Goal: Transaction & Acquisition: Purchase product/service

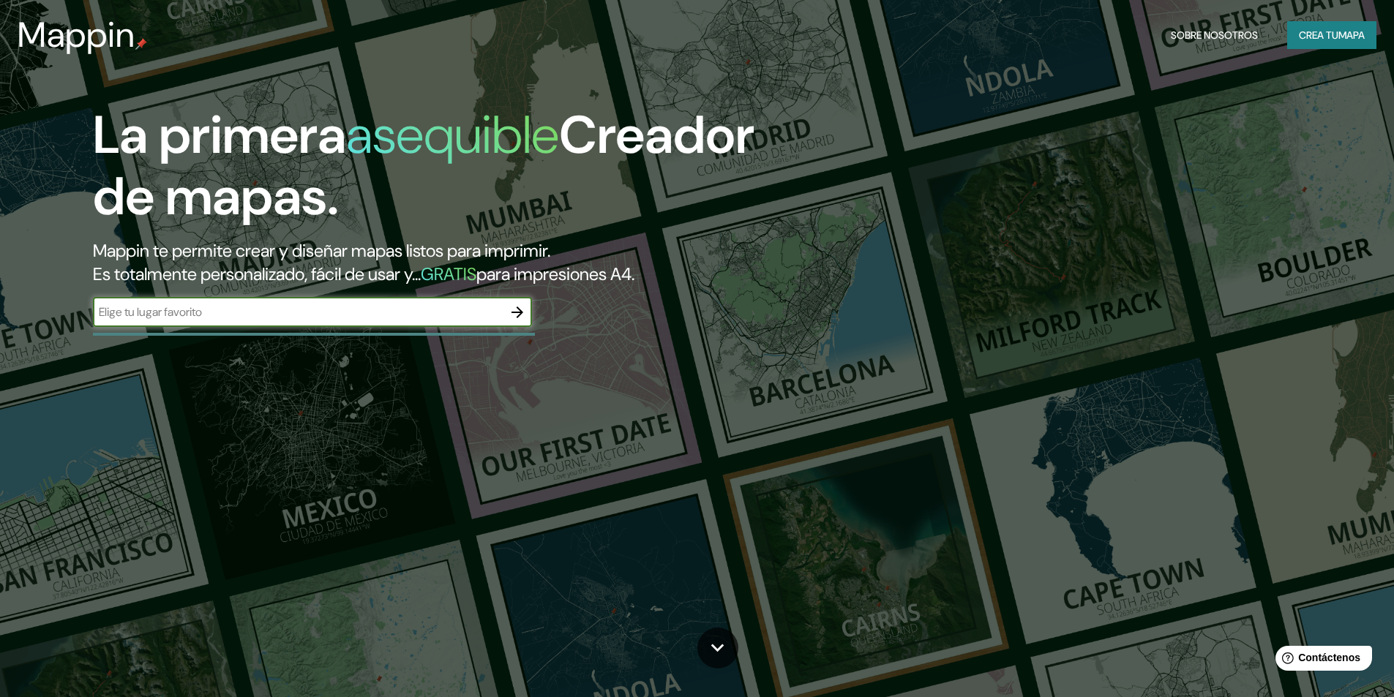
click at [159, 310] on input "text" at bounding box center [298, 312] width 410 height 17
type input "[STREET_ADDRESS]"
click at [515, 312] on icon "button" at bounding box center [518, 313] width 12 height 12
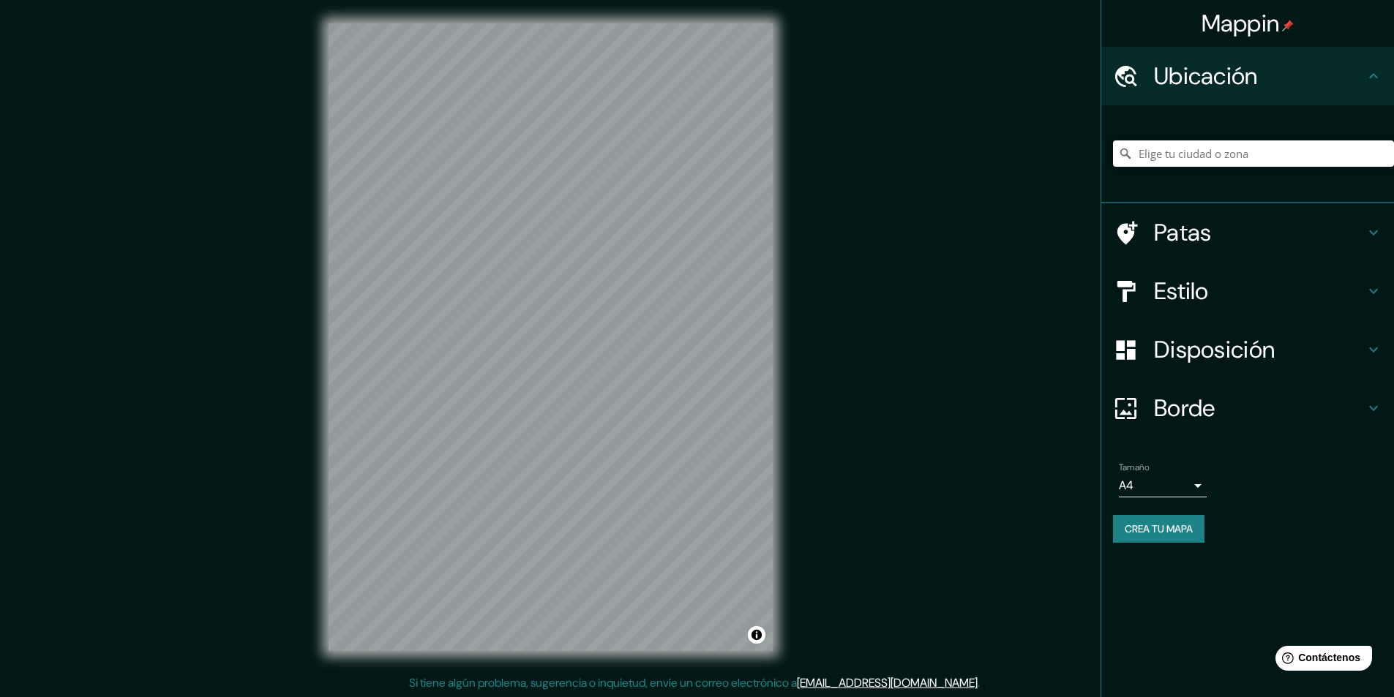
click at [1222, 73] on font "Ubicación" at bounding box center [1206, 76] width 104 height 31
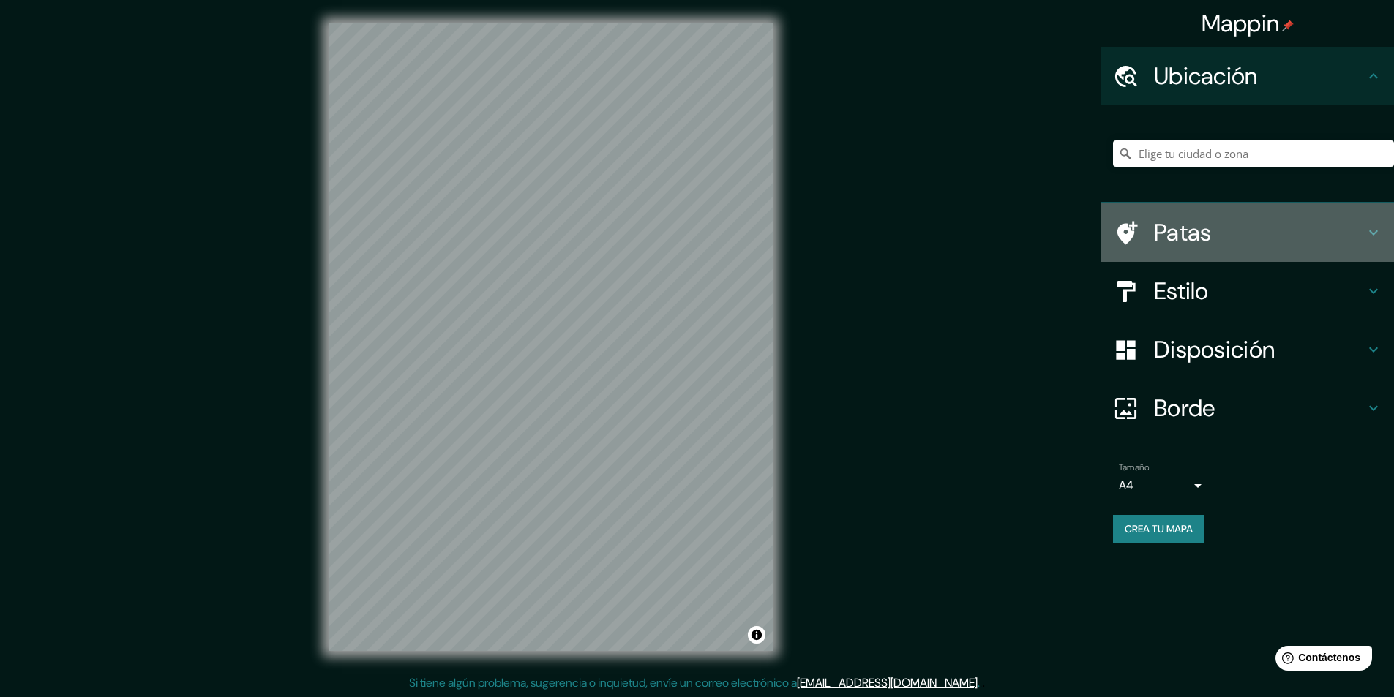
click at [1177, 233] on font "Patas" at bounding box center [1183, 232] width 58 height 31
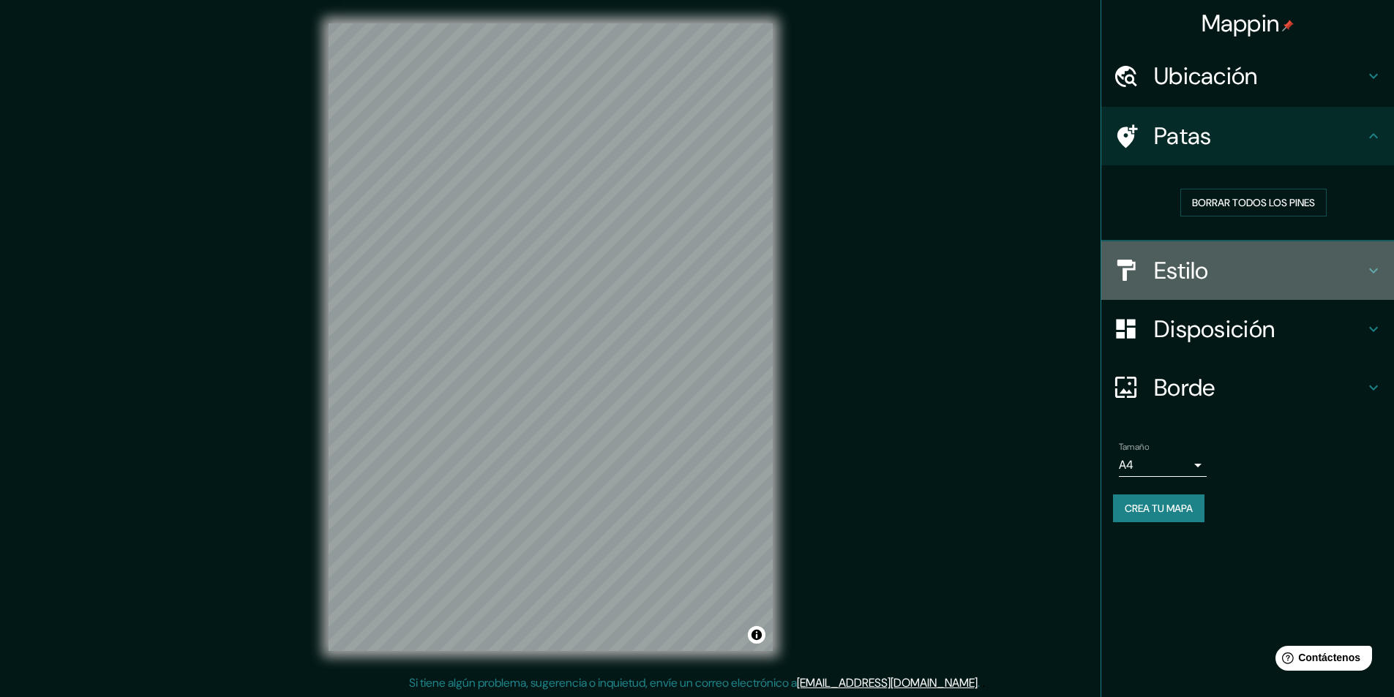
click at [1196, 274] on font "Estilo" at bounding box center [1181, 270] width 55 height 31
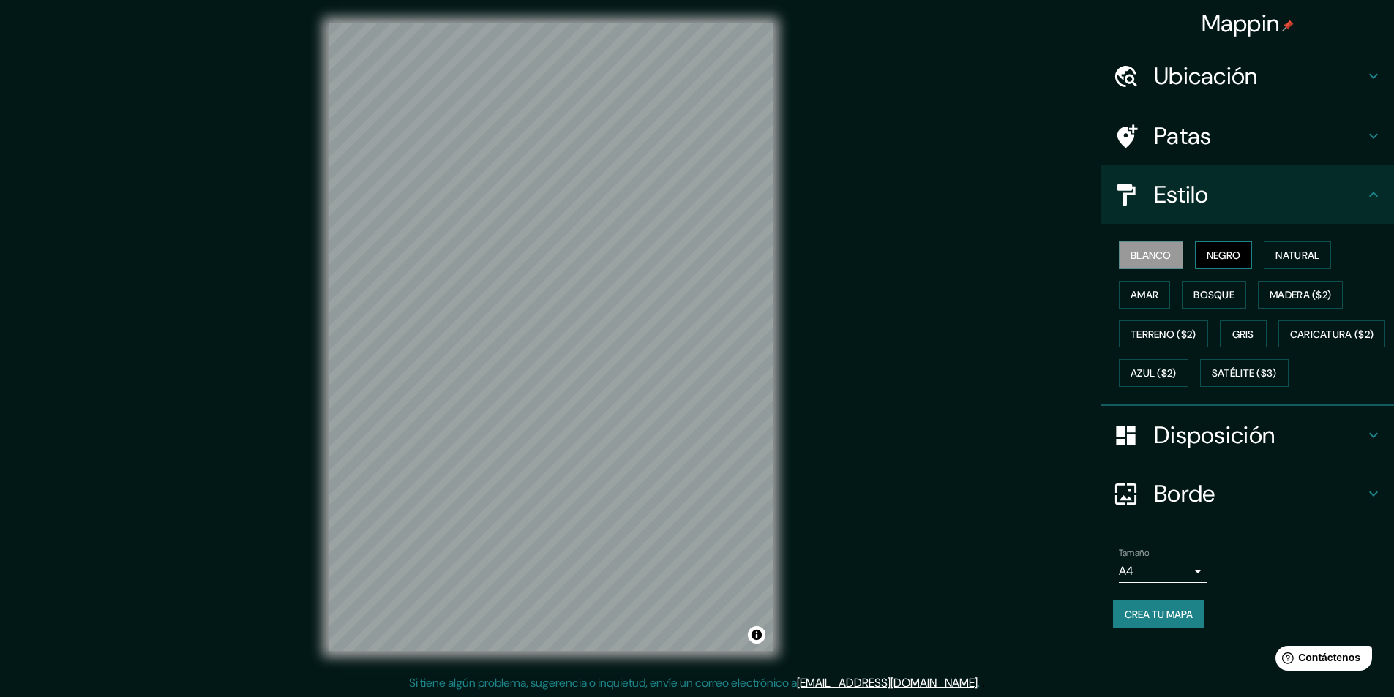
click at [1229, 248] on font "Negro" at bounding box center [1224, 255] width 34 height 19
click at [1308, 252] on font "Natural" at bounding box center [1297, 255] width 44 height 13
click at [1144, 297] on font "Amar" at bounding box center [1145, 294] width 28 height 13
click at [1222, 293] on font "Bosque" at bounding box center [1214, 294] width 41 height 13
click at [1297, 294] on font "Madera ($2)" at bounding box center [1300, 294] width 61 height 13
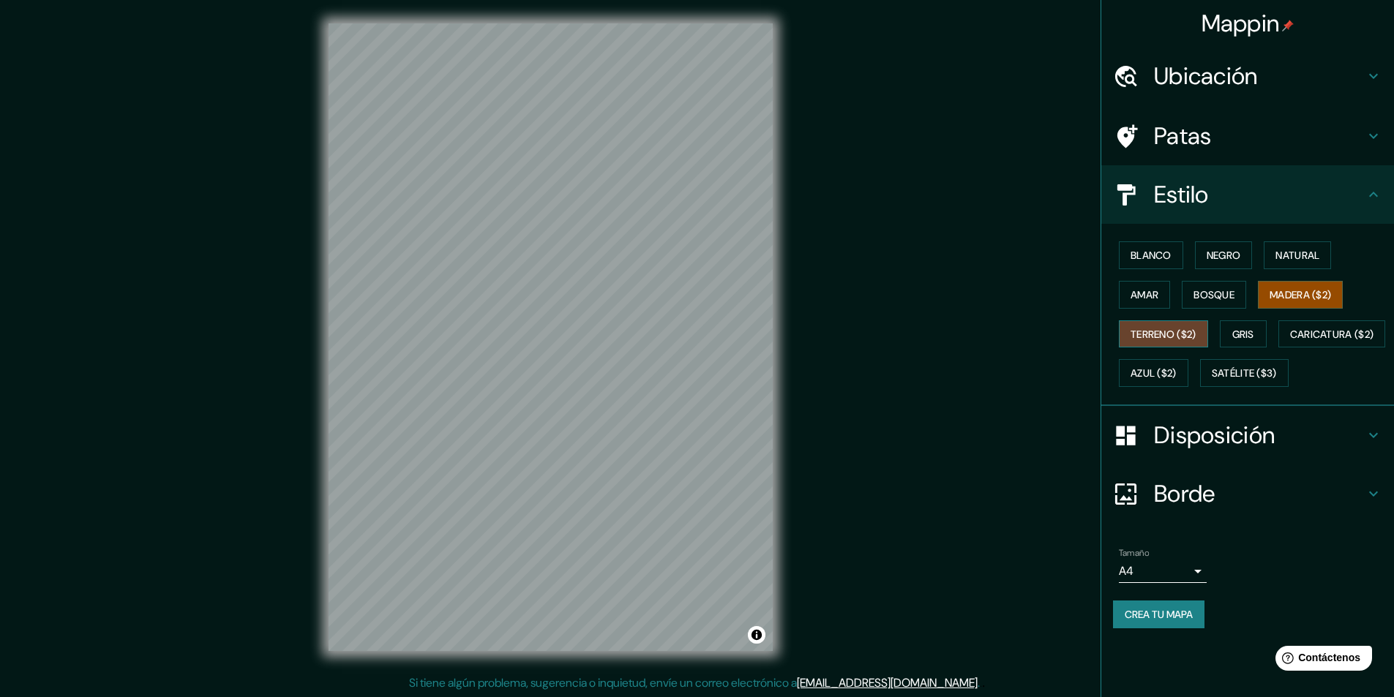
click at [1148, 340] on font "Terreno ($2)" at bounding box center [1164, 334] width 66 height 13
click at [1253, 337] on font "Gris" at bounding box center [1243, 334] width 22 height 13
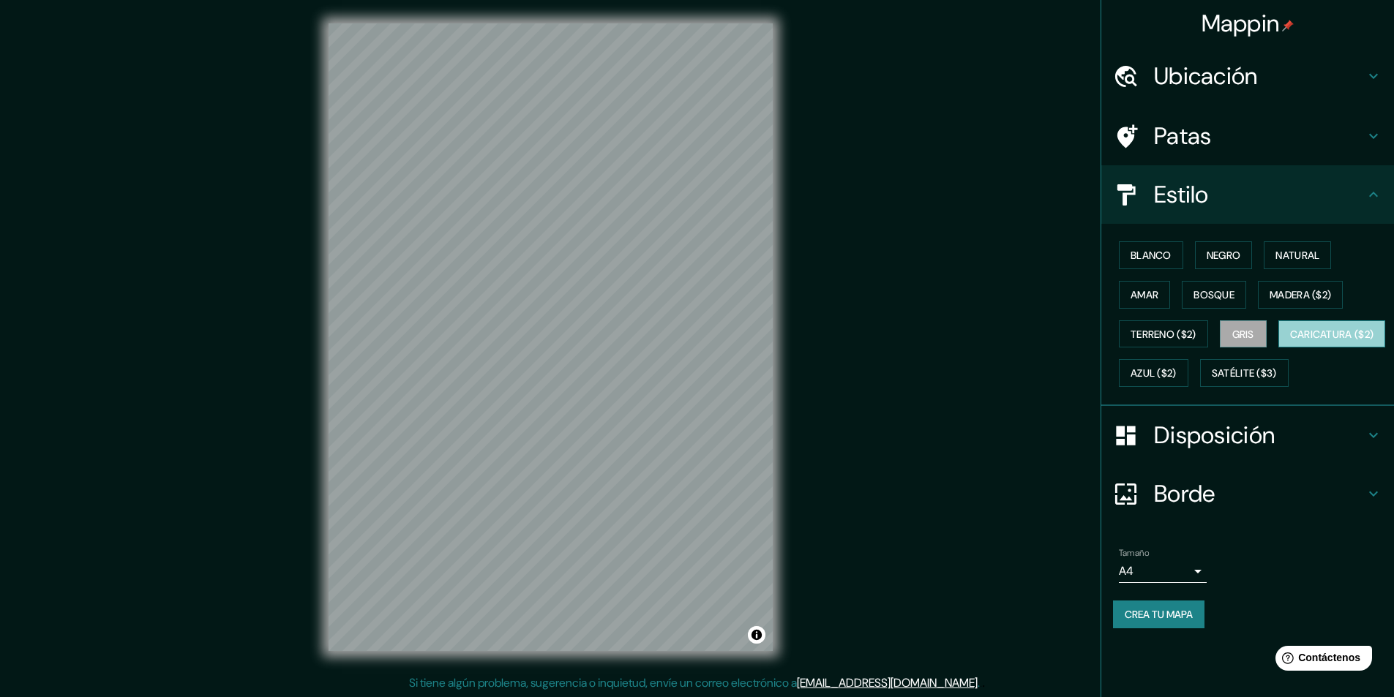
click at [1290, 341] on font "Caricatura ($2)" at bounding box center [1332, 334] width 84 height 13
click at [1229, 75] on font "Ubicación" at bounding box center [1206, 76] width 104 height 31
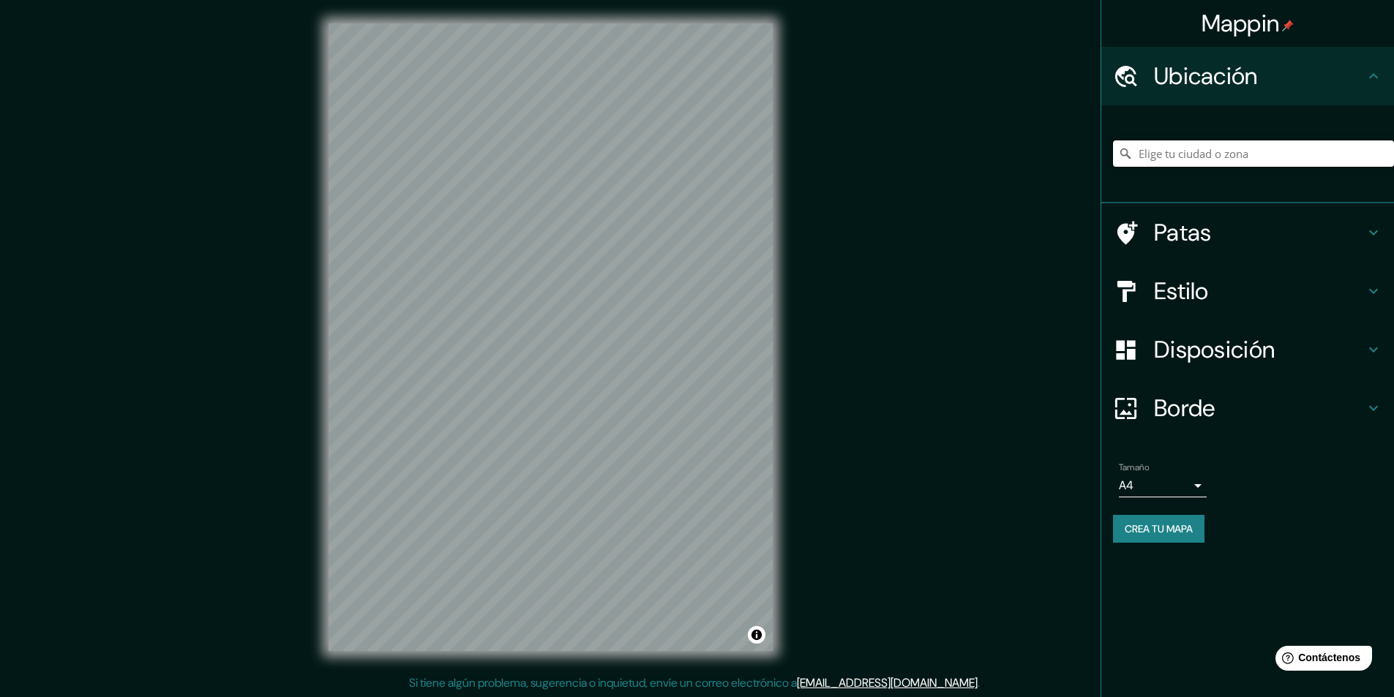
click at [1194, 158] on input "Elige tu ciudad o zona" at bounding box center [1253, 154] width 281 height 26
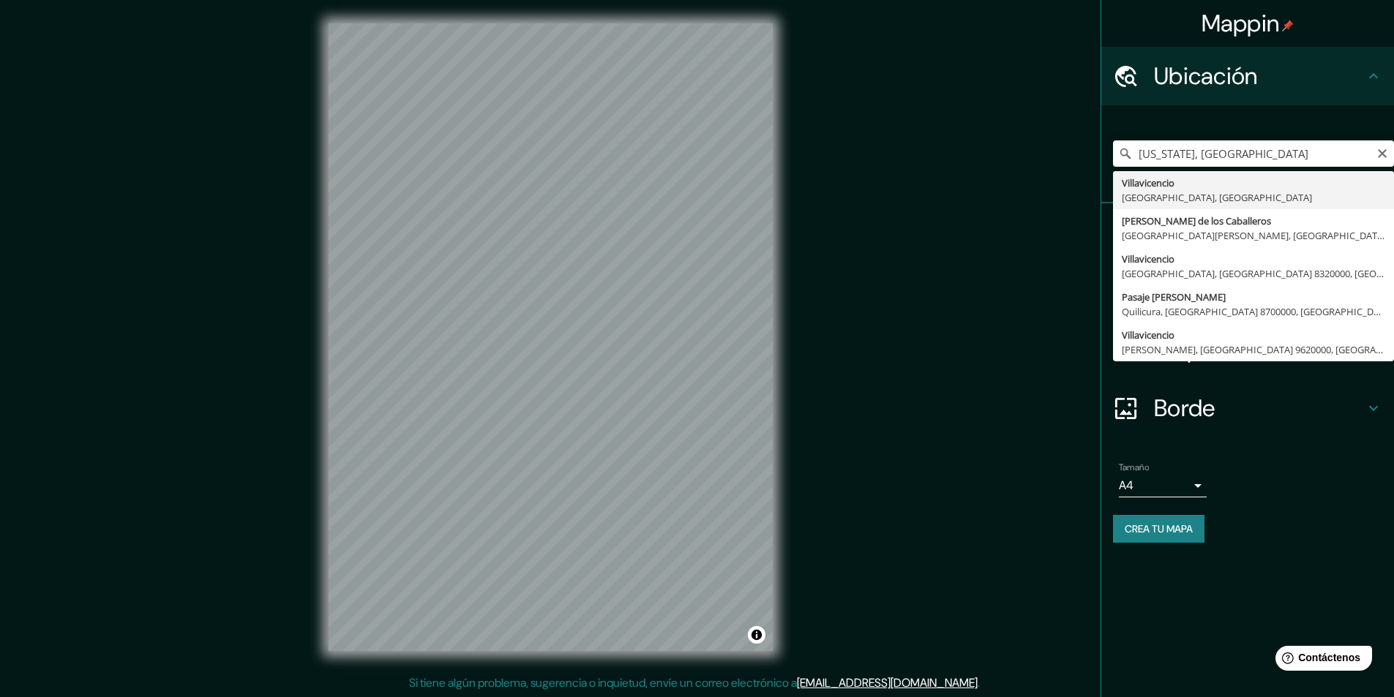
type input "[PERSON_NAME], [GEOGRAPHIC_DATA], [GEOGRAPHIC_DATA]"
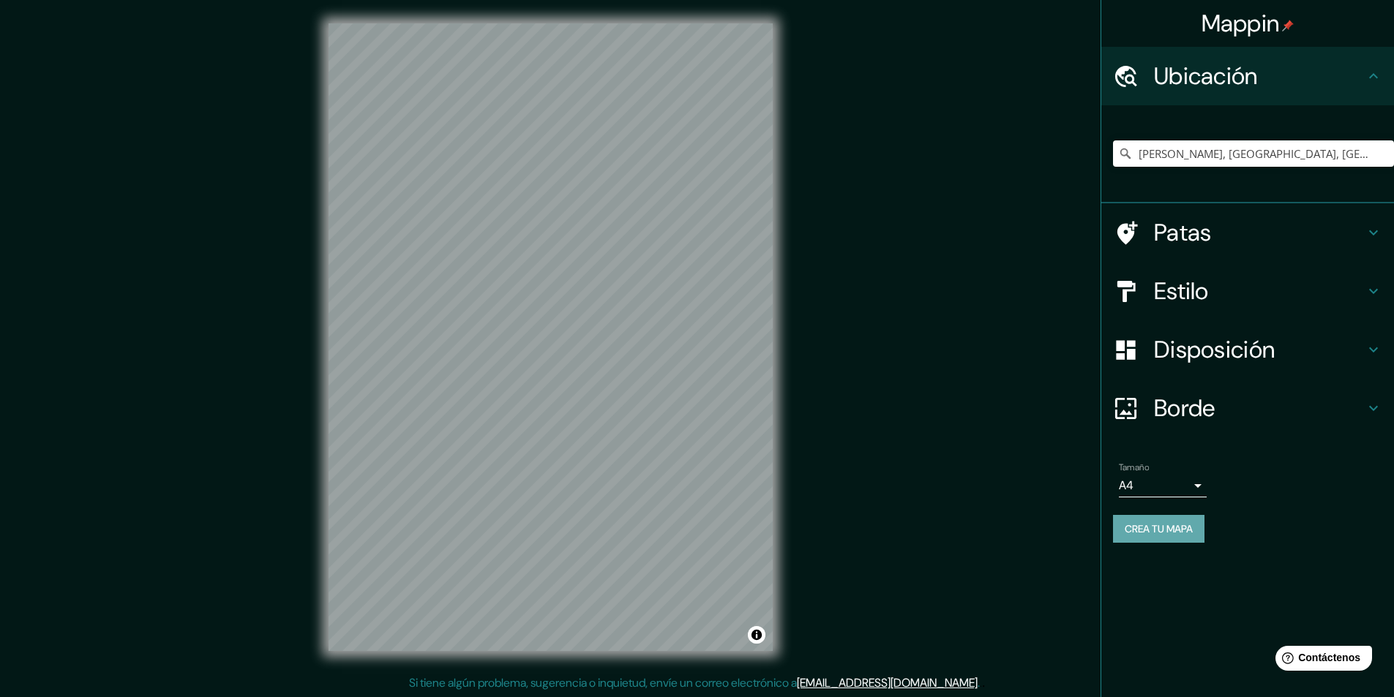
click at [1162, 535] on font "Crea tu mapa" at bounding box center [1159, 528] width 68 height 13
